Goal: Transaction & Acquisition: Purchase product/service

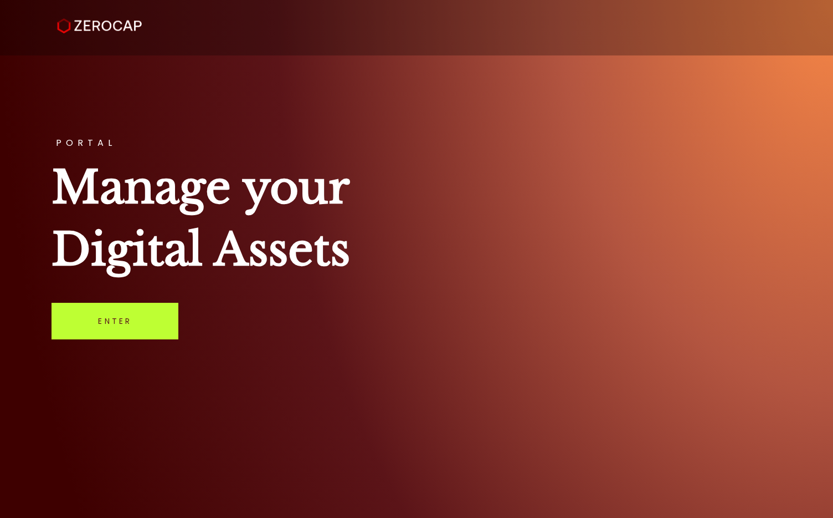
drag, startPoint x: 133, startPoint y: 318, endPoint x: 144, endPoint y: 311, distance: 12.9
click at [133, 318] on link "Enter" at bounding box center [115, 321] width 127 height 37
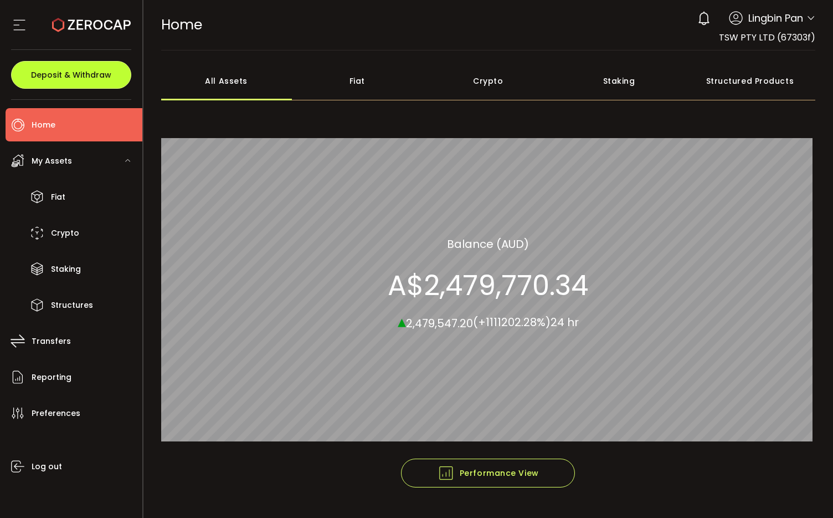
click at [88, 78] on span "Deposit & Withdraw" at bounding box center [71, 75] width 80 height 8
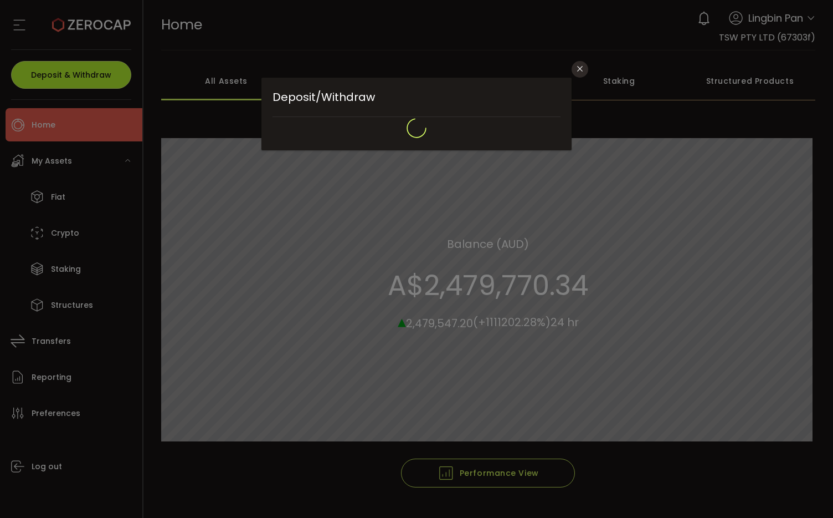
type input "**********"
type input "*******"
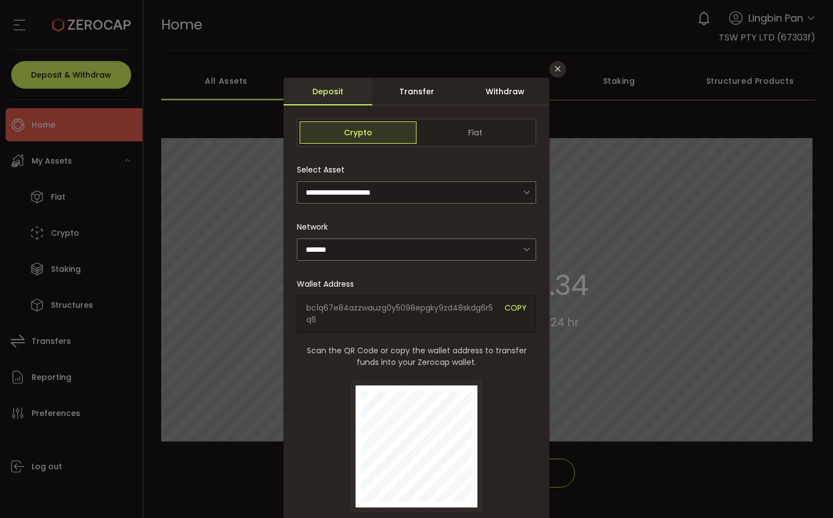
click at [503, 93] on div "Withdraw" at bounding box center [505, 92] width 89 height 28
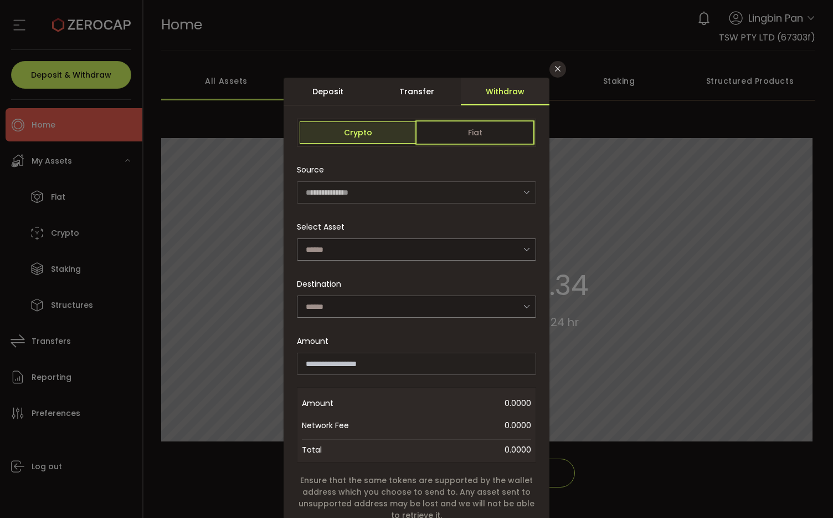
click at [448, 134] on span "Fiat" at bounding box center [475, 132] width 117 height 22
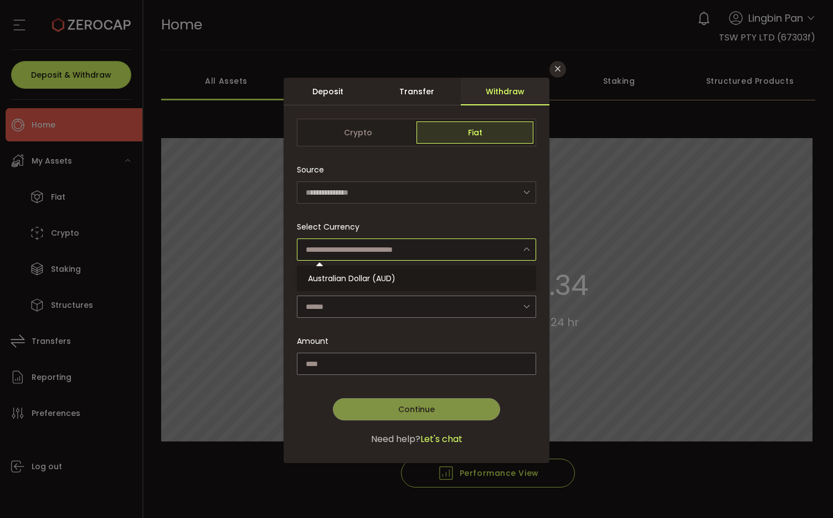
click at [398, 252] on input "dialog" at bounding box center [416, 249] width 239 height 22
click at [395, 267] on ul "Australian Dollar (AUD)" at bounding box center [418, 277] width 243 height 25
click at [395, 273] on span "Australian Dollar (AUD)" at bounding box center [352, 278] width 88 height 11
type input "**********"
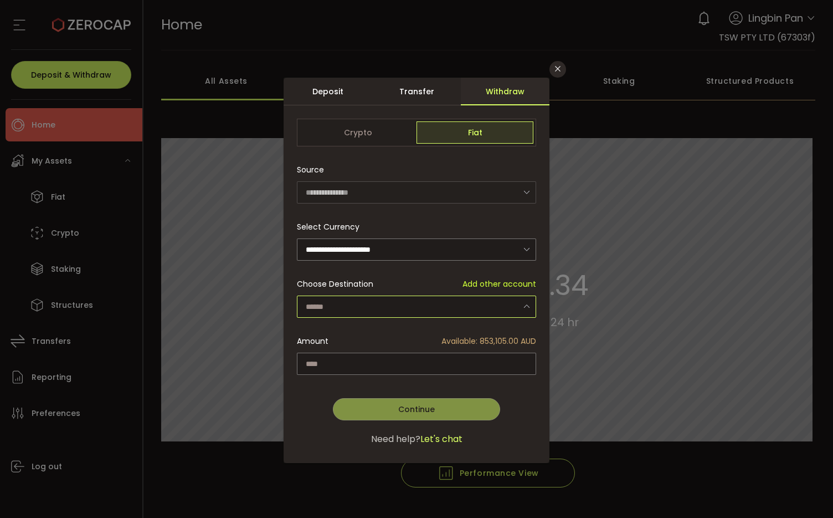
click at [403, 304] on input "dialog" at bounding box center [416, 306] width 239 height 22
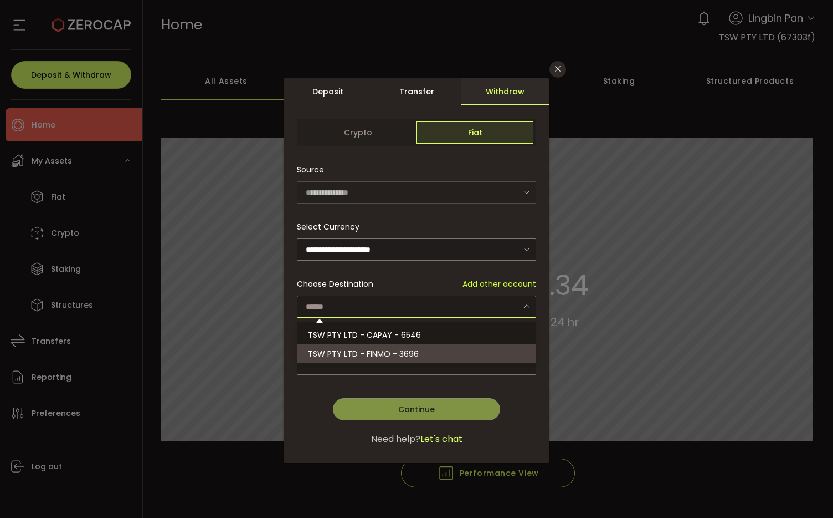
click at [410, 355] on span "TSW PTY LTD - FINMO - 3696" at bounding box center [363, 353] width 111 height 11
type input "**********"
click at [226, 95] on div "**********" at bounding box center [416, 259] width 833 height 518
type input "**********"
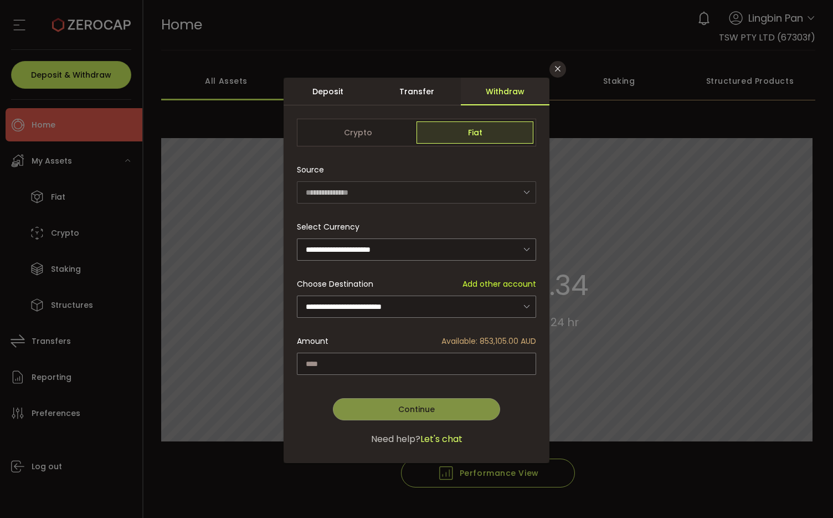
click at [226, 81] on div "**********" at bounding box center [416, 259] width 833 height 518
click at [551, 71] on button "Close" at bounding box center [558, 69] width 17 height 17
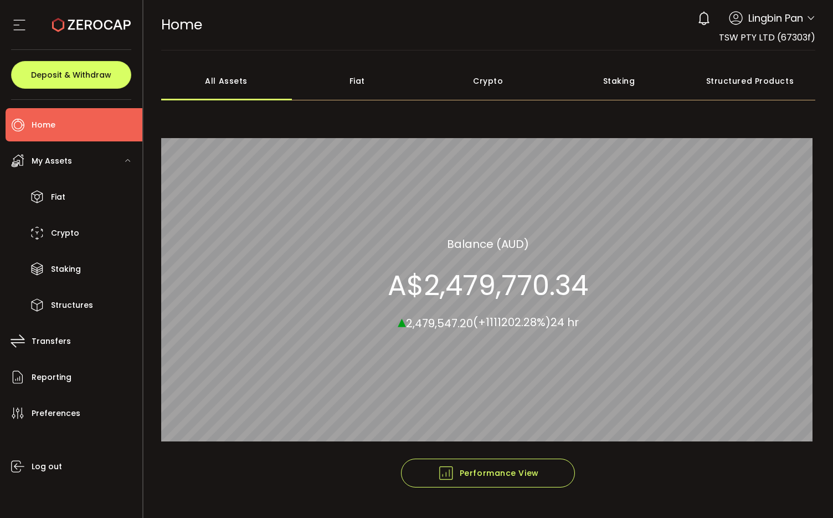
click at [697, 17] on icon at bounding box center [705, 19] width 16 height 16
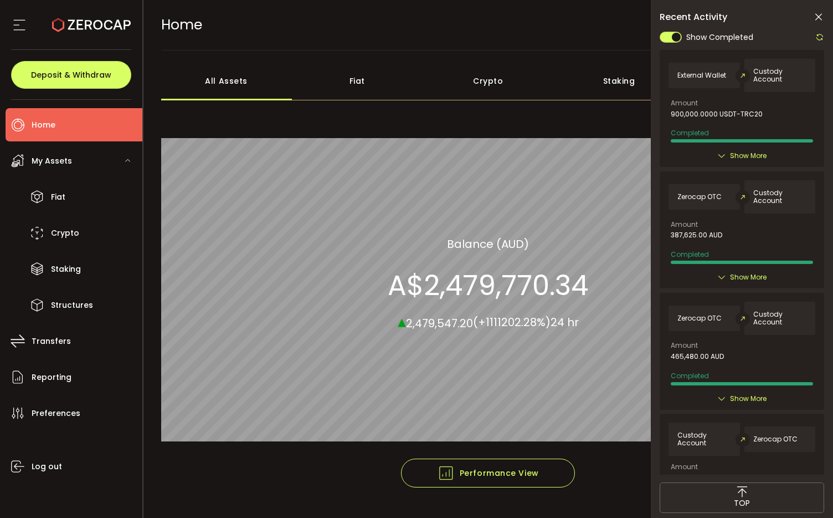
click at [359, 83] on div "Fiat" at bounding box center [357, 81] width 131 height 39
click at [240, 82] on div "All Assets" at bounding box center [226, 81] width 131 height 39
click at [361, 75] on div "Fiat" at bounding box center [357, 81] width 131 height 39
click at [244, 85] on div "All Assets" at bounding box center [226, 81] width 131 height 39
click at [366, 78] on div "Fiat" at bounding box center [357, 81] width 131 height 39
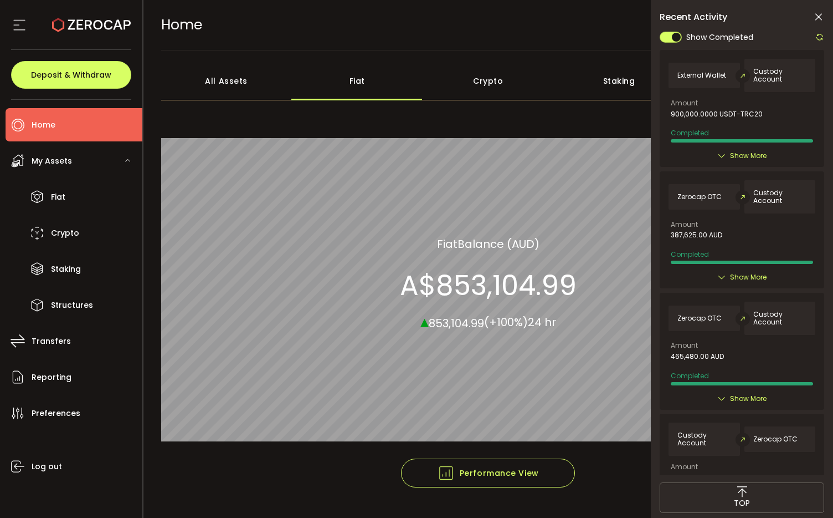
click at [242, 81] on div "All Assets" at bounding box center [226, 81] width 131 height 39
click at [345, 75] on div "Fiat" at bounding box center [357, 81] width 131 height 39
click at [359, 80] on div "Fiat" at bounding box center [357, 81] width 131 height 39
click at [362, 83] on div "Fiat" at bounding box center [357, 81] width 131 height 39
click at [361, 84] on div "Fiat" at bounding box center [357, 81] width 131 height 39
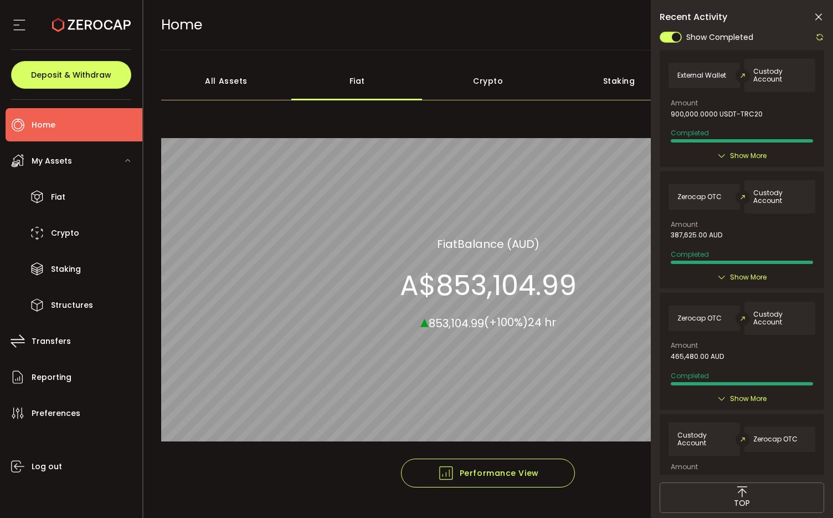
click at [361, 84] on div "Fiat" at bounding box center [357, 81] width 131 height 39
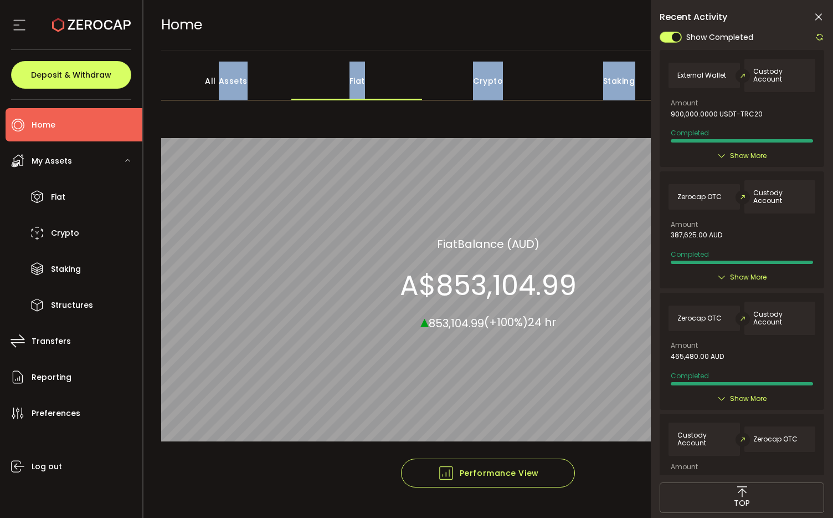
click at [361, 84] on div "Fiat" at bounding box center [357, 81] width 131 height 39
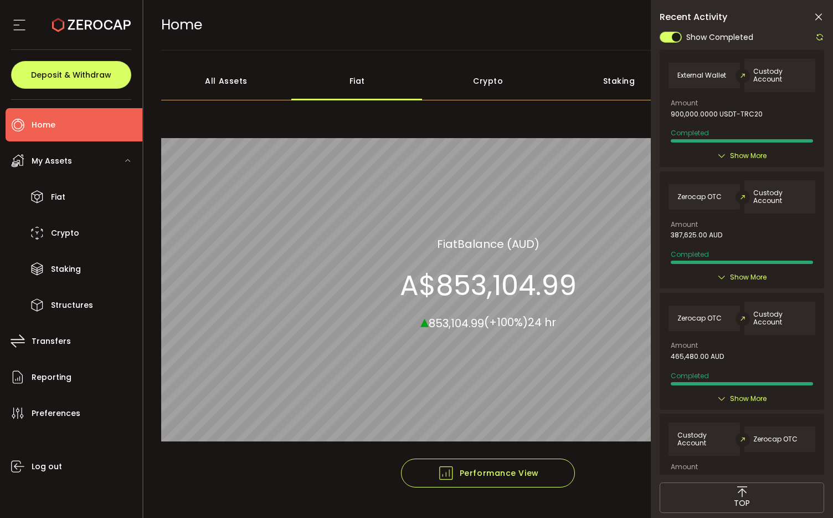
click at [362, 39] on div "HOME Buy Power A$30.90 AUD Home Home Verify Your Identity 0 Lingbin Pan Account…" at bounding box center [488, 25] width 655 height 50
click at [360, 79] on div "Fiat" at bounding box center [357, 81] width 131 height 39
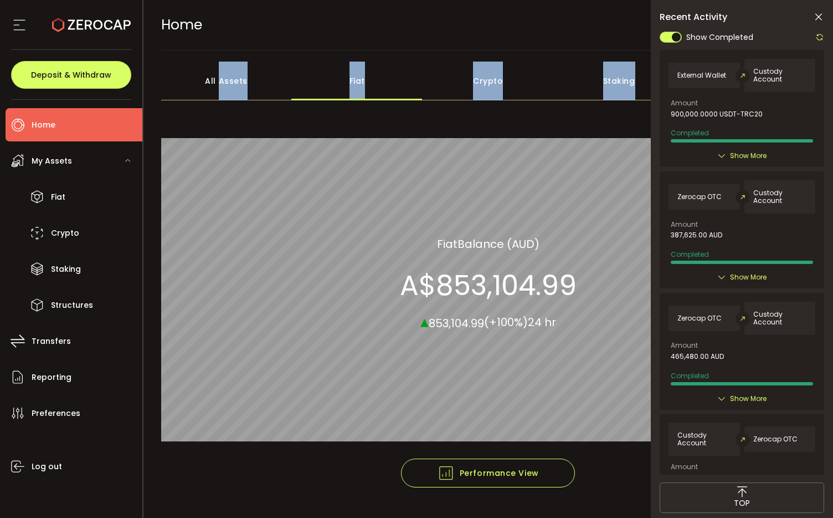
click at [360, 79] on div "Fiat" at bounding box center [357, 81] width 131 height 39
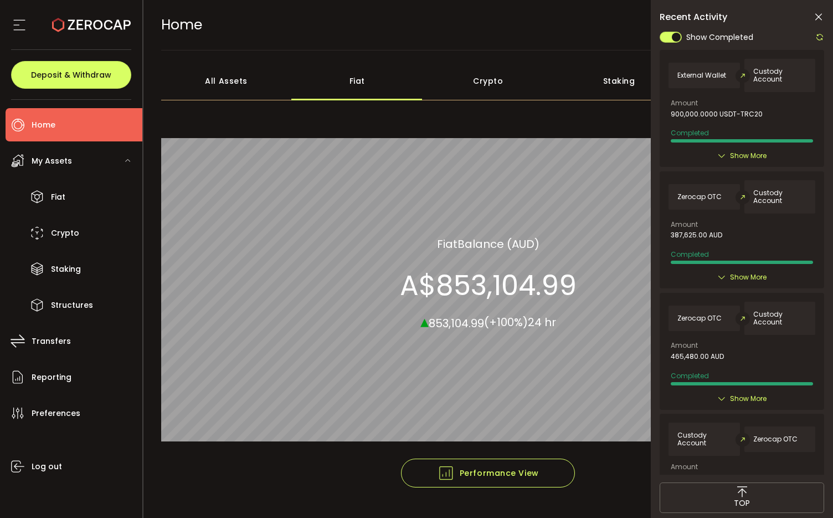
click at [235, 82] on div "All Assets" at bounding box center [226, 81] width 131 height 39
click at [356, 79] on div "Fiat" at bounding box center [357, 81] width 131 height 39
click at [217, 87] on div "All Assets" at bounding box center [226, 81] width 131 height 39
click at [360, 79] on div "Fiat" at bounding box center [357, 81] width 131 height 39
